Goal: Navigation & Orientation: Find specific page/section

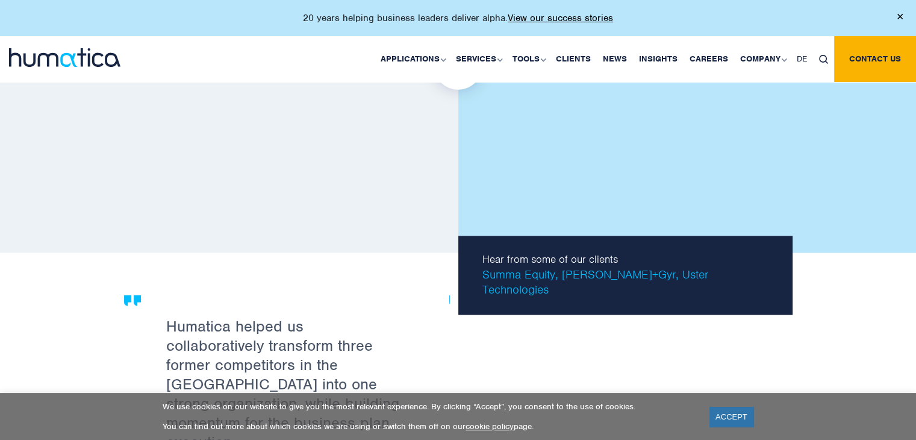
scroll to position [1827, 0]
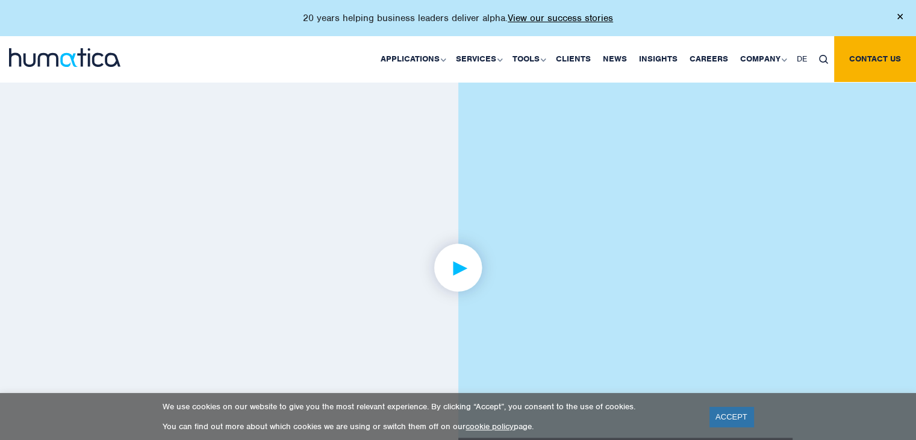
click at [382, 292] on link at bounding box center [458, 268] width 669 height 374
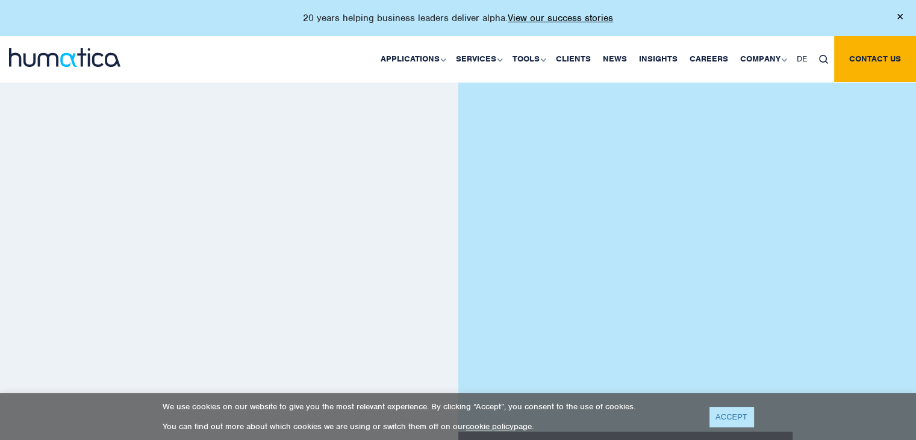
click at [740, 419] on link "ACCEPT" at bounding box center [732, 417] width 44 height 20
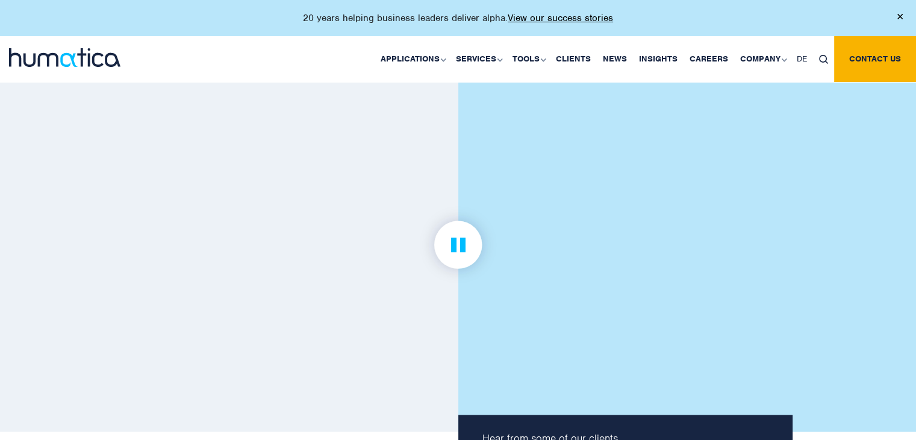
scroll to position [1828, 0]
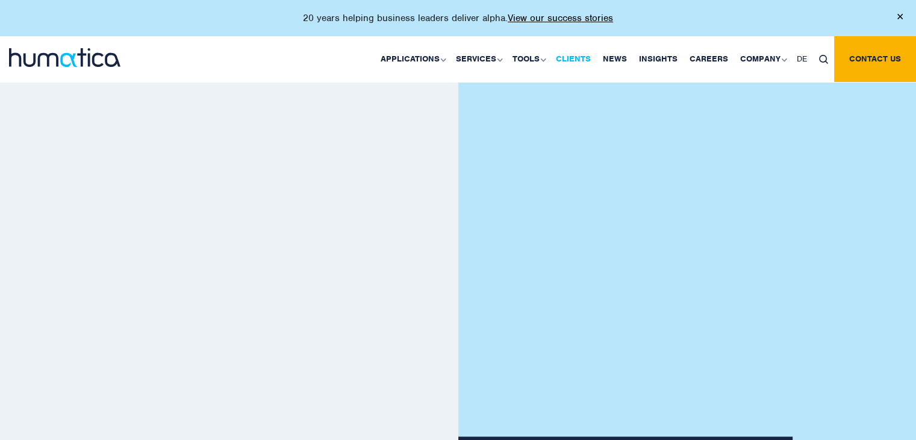
click at [564, 55] on link "Clients" at bounding box center [573, 59] width 47 height 46
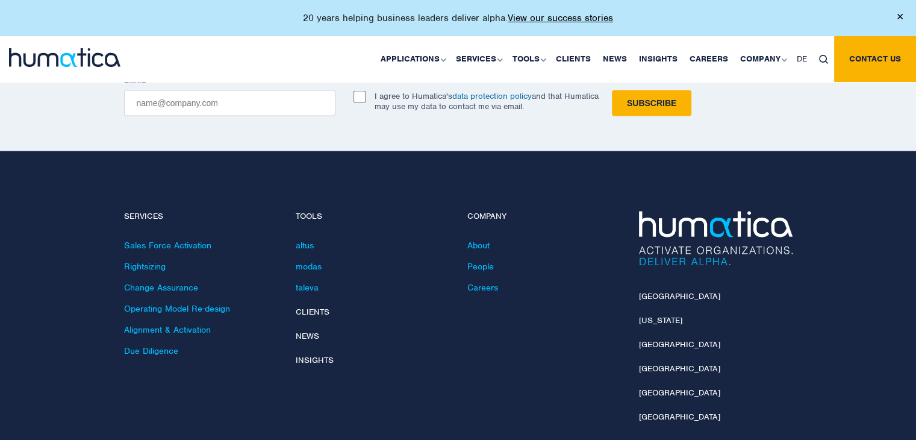
scroll to position [2594, 0]
